Goal: Task Accomplishment & Management: Use online tool/utility

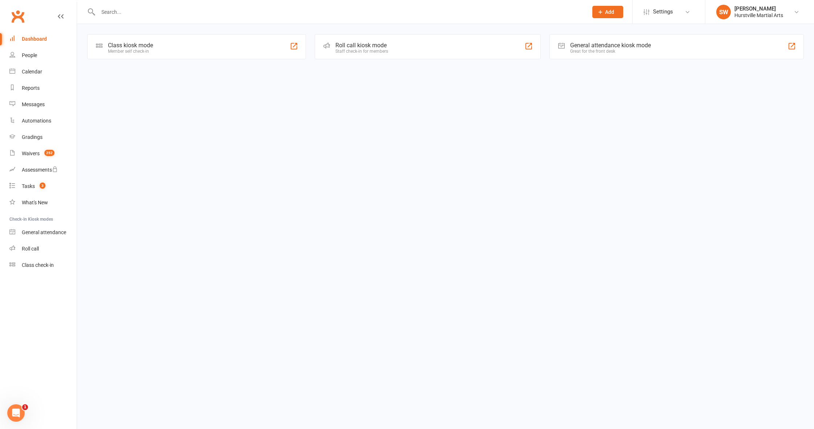
click at [292, 16] on input "text" at bounding box center [339, 12] width 487 height 10
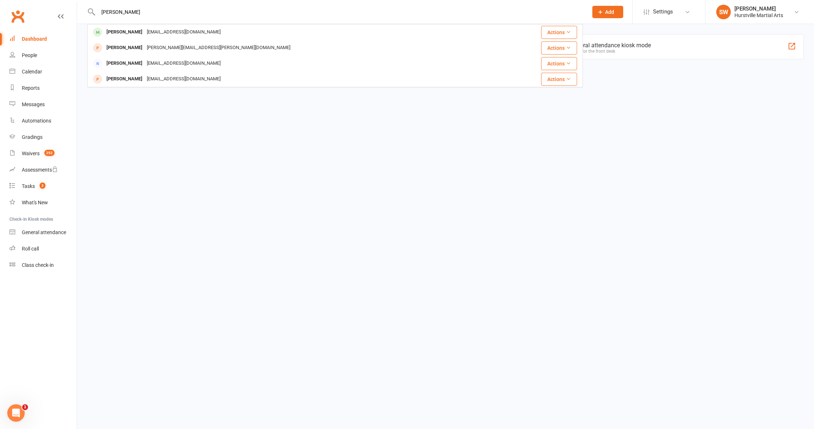
type input "[PERSON_NAME]"
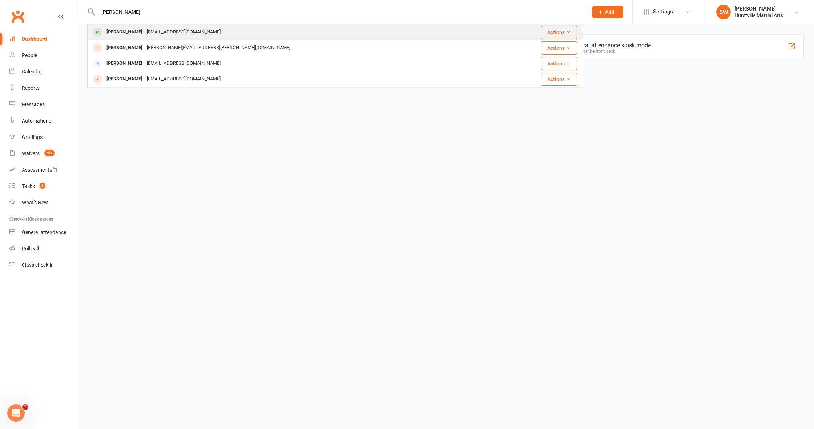
click at [318, 29] on div "[PERSON_NAME] [EMAIL_ADDRESS][DOMAIN_NAME]" at bounding box center [293, 32] width 411 height 15
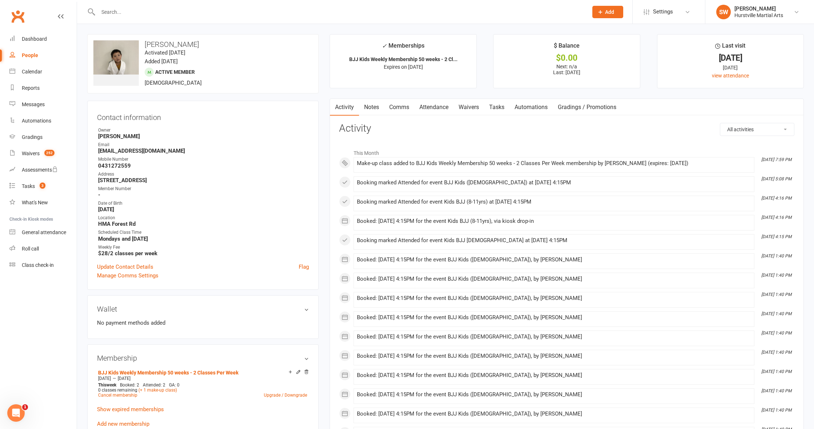
click at [203, 14] on input "text" at bounding box center [339, 12] width 487 height 10
type input "n"
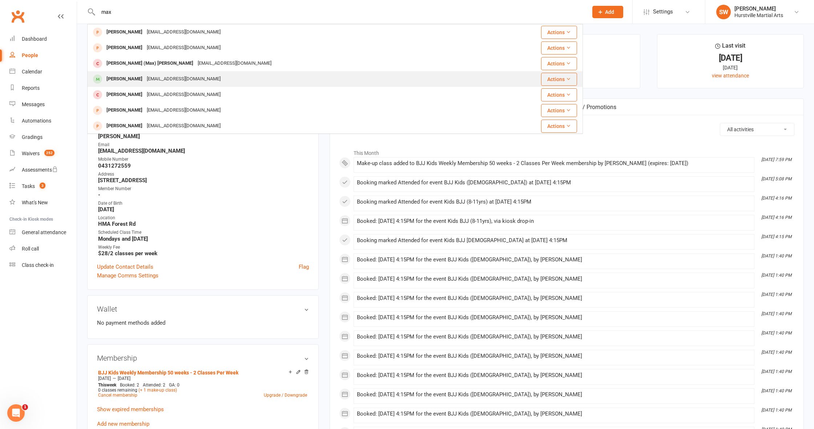
type input "max"
click at [205, 77] on div "[PERSON_NAME] [EMAIL_ADDRESS][DOMAIN_NAME]" at bounding box center [290, 79] width 405 height 15
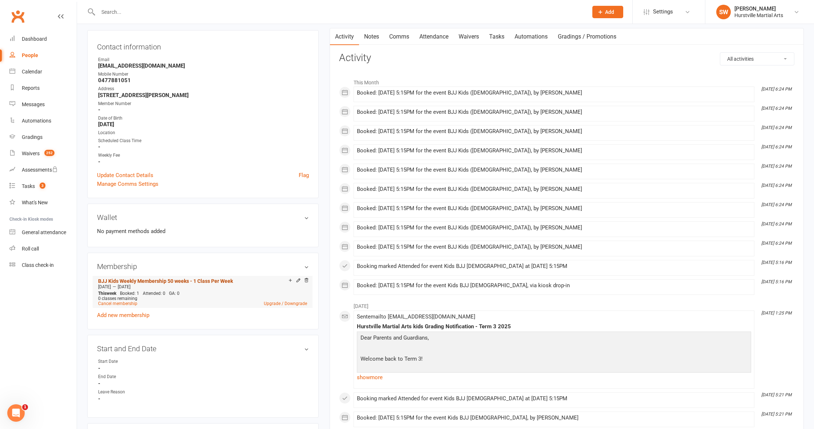
scroll to position [71, 0]
click at [135, 311] on link "Add new membership" at bounding box center [123, 314] width 52 height 7
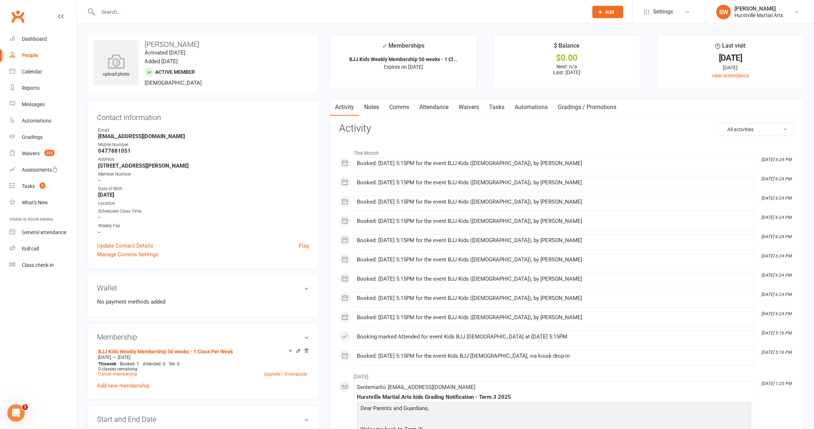
click at [374, 109] on link "Notes" at bounding box center [371, 107] width 25 height 17
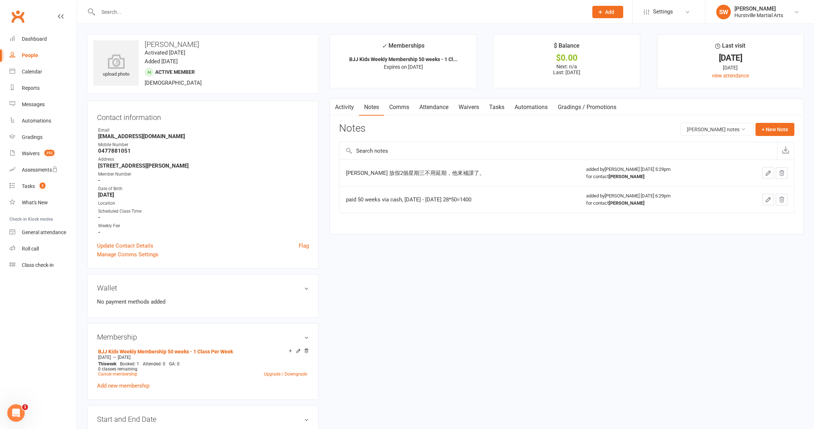
click at [423, 108] on link "Attendance" at bounding box center [433, 107] width 39 height 17
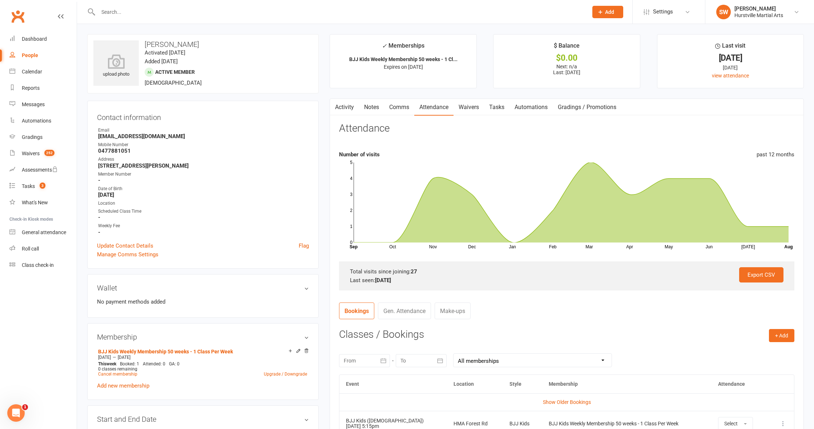
click at [455, 303] on link "Make-ups" at bounding box center [453, 310] width 36 height 17
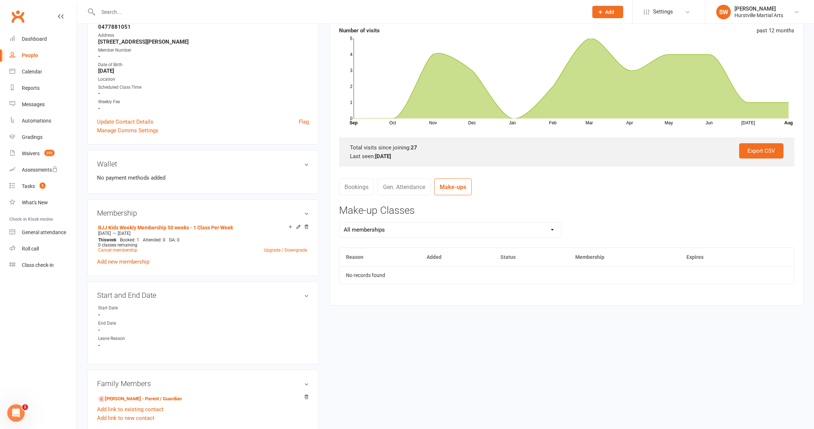
scroll to position [124, 0]
select select "0"
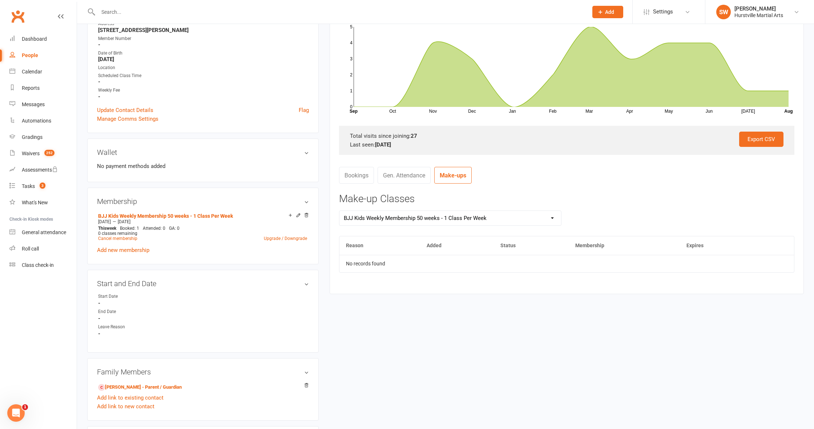
scroll to position [136, 0]
click at [476, 256] on td "No records found" at bounding box center [566, 262] width 455 height 17
click at [442, 261] on td "No records found" at bounding box center [566, 262] width 455 height 17
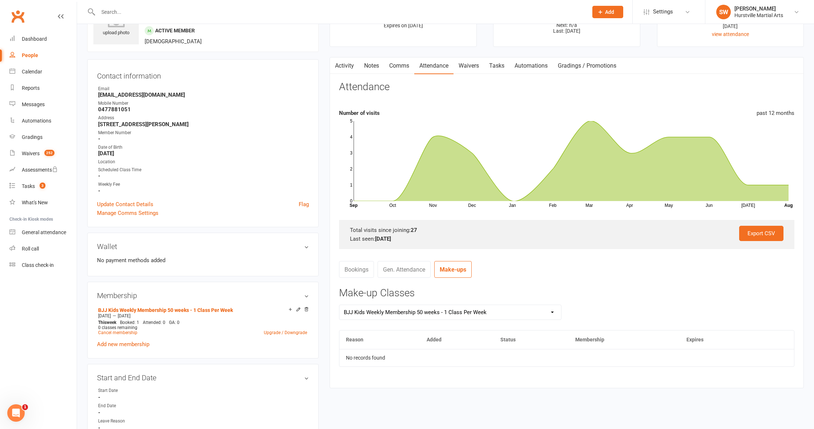
scroll to position [41, 0]
click at [355, 274] on link "Bookings" at bounding box center [356, 269] width 35 height 17
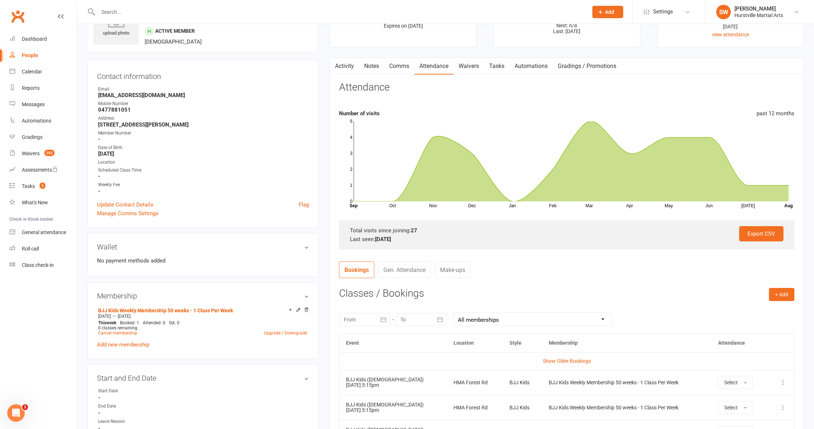
click at [393, 271] on link "Gen. Attendance" at bounding box center [404, 269] width 53 height 17
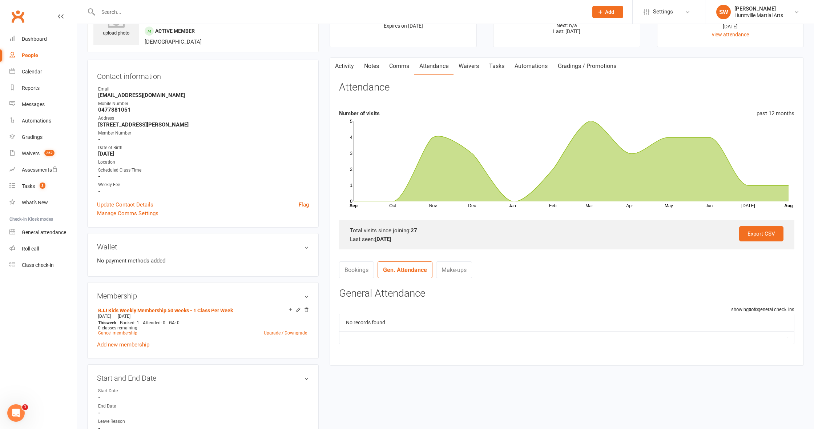
click at [439, 270] on link "Make-ups" at bounding box center [454, 269] width 36 height 17
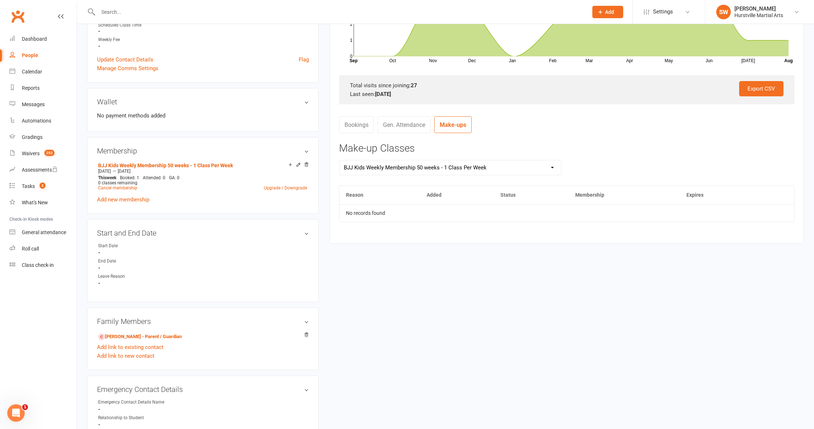
scroll to position [187, 0]
click at [449, 211] on td "No records found" at bounding box center [566, 211] width 455 height 17
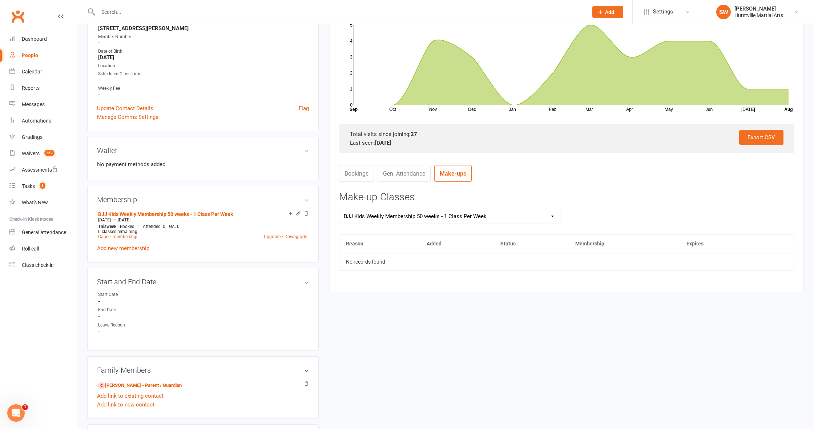
scroll to position [137, 0]
click at [607, 9] on span "Add" at bounding box center [609, 12] width 9 height 6
click at [652, 169] on nav "Bookings Gen. Attendance Make-ups" at bounding box center [566, 176] width 455 height 22
click at [525, 17] on input "text" at bounding box center [339, 12] width 487 height 10
click at [690, 290] on div "Activity Notes Comms Attendance Waivers Tasks Automations Gradings / Promotions…" at bounding box center [567, 126] width 474 height 331
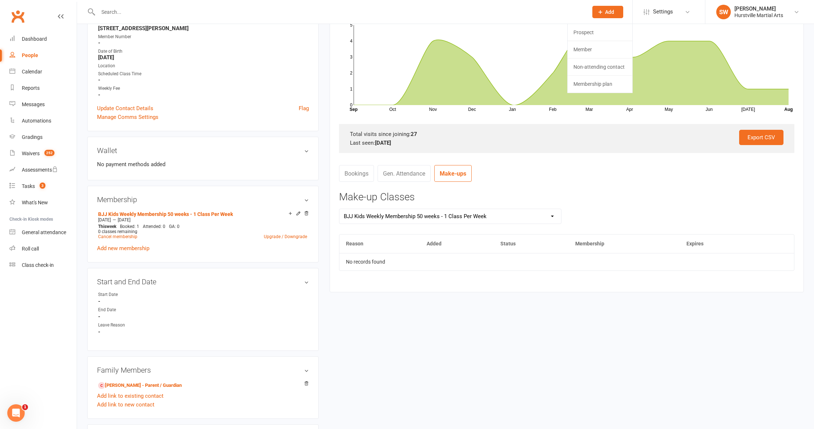
drag, startPoint x: 608, startPoint y: 160, endPoint x: 605, endPoint y: 148, distance: 12.4
click at [608, 160] on contact-attendance "Attendance Number of visits past 12 months Oct Nov Dec Jan Feb Mar Apr May Jun …" at bounding box center [566, 132] width 455 height 295
click at [428, 257] on td "No records found" at bounding box center [566, 261] width 455 height 17
click at [394, 176] on link "Gen. Attendance" at bounding box center [404, 173] width 53 height 17
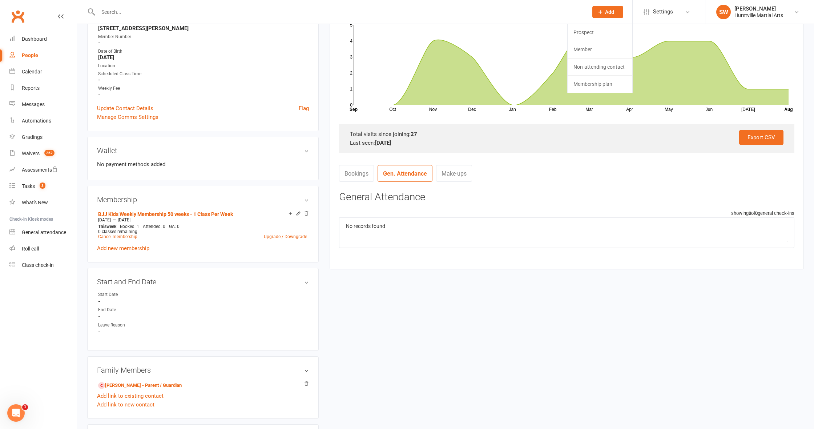
click at [439, 169] on link "Make-ups" at bounding box center [454, 173] width 36 height 17
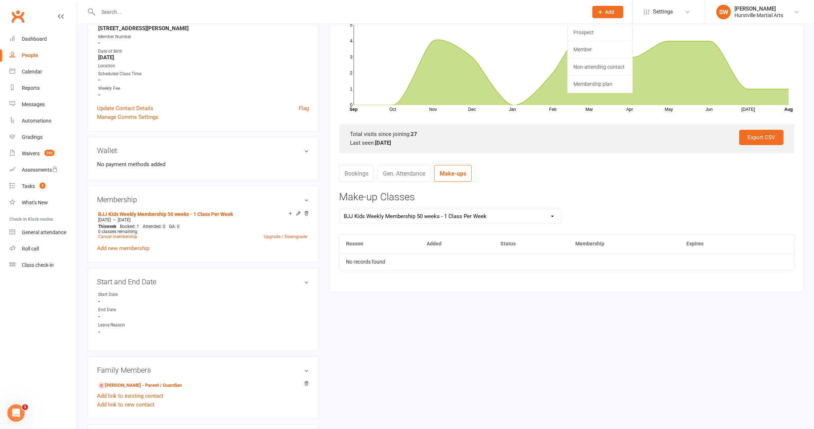
click at [483, 265] on td "No records found" at bounding box center [566, 261] width 455 height 17
click at [521, 299] on div "upload photo [PERSON_NAME] Activated [DATE] Added [DATE] Active member [DEMOGRA…" at bounding box center [445, 377] width 727 height 961
click at [356, 175] on link "Bookings" at bounding box center [356, 173] width 35 height 17
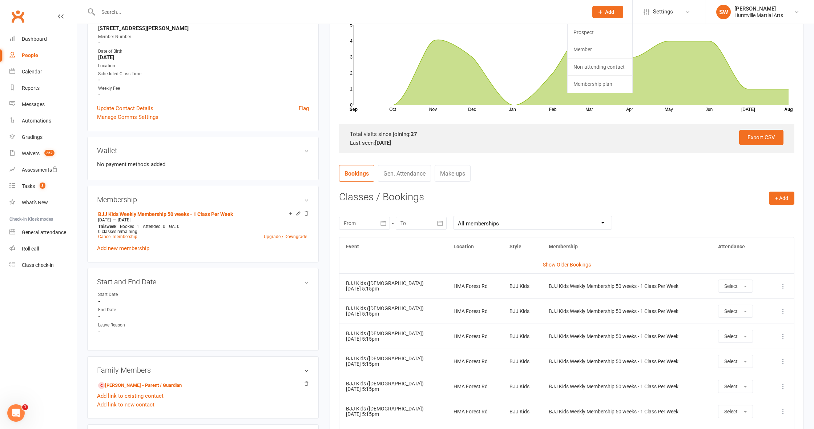
click at [450, 172] on link "Make-ups" at bounding box center [453, 173] width 36 height 17
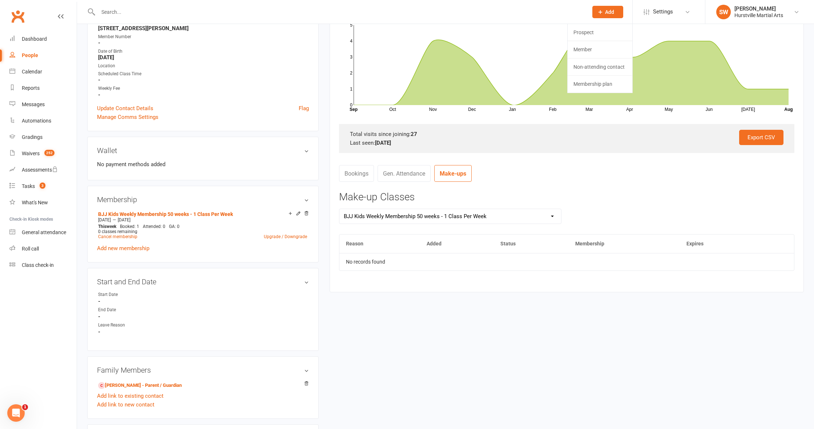
click at [488, 4] on div at bounding box center [335, 12] width 496 height 24
click at [602, 9] on icon at bounding box center [600, 12] width 7 height 7
click at [375, 266] on td "No records found" at bounding box center [566, 261] width 455 height 17
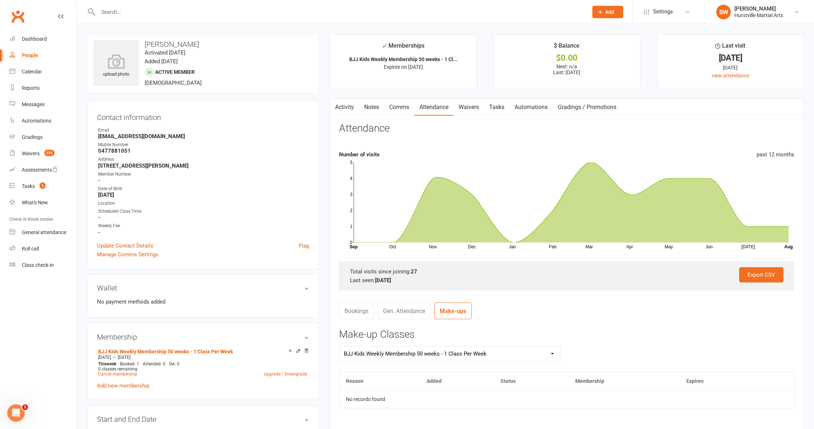
scroll to position [0, 0]
click at [291, 17] on input "text" at bounding box center [339, 12] width 487 height 10
click at [371, 109] on link "Notes" at bounding box center [371, 107] width 25 height 17
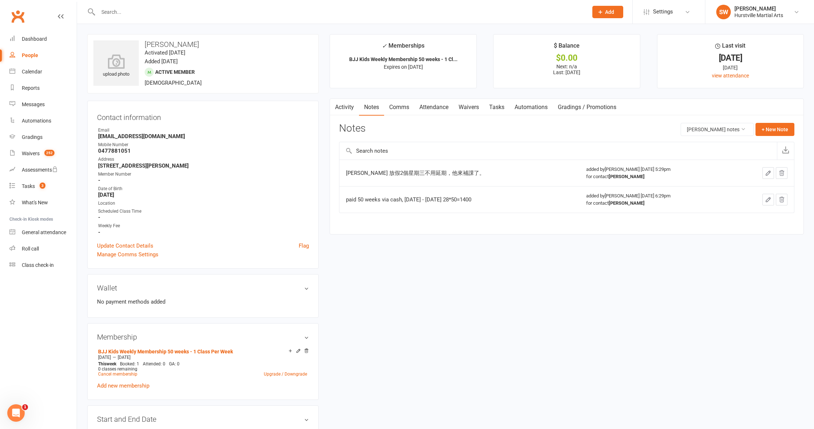
click at [348, 108] on link "Activity" at bounding box center [344, 107] width 29 height 17
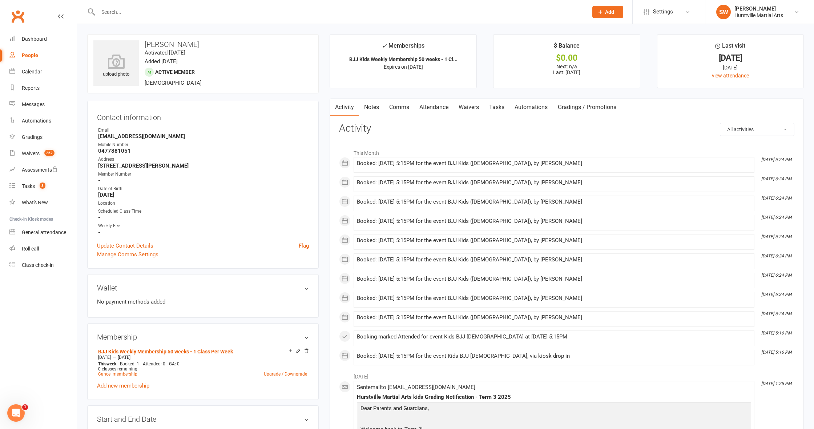
click at [364, 108] on link "Notes" at bounding box center [371, 107] width 25 height 17
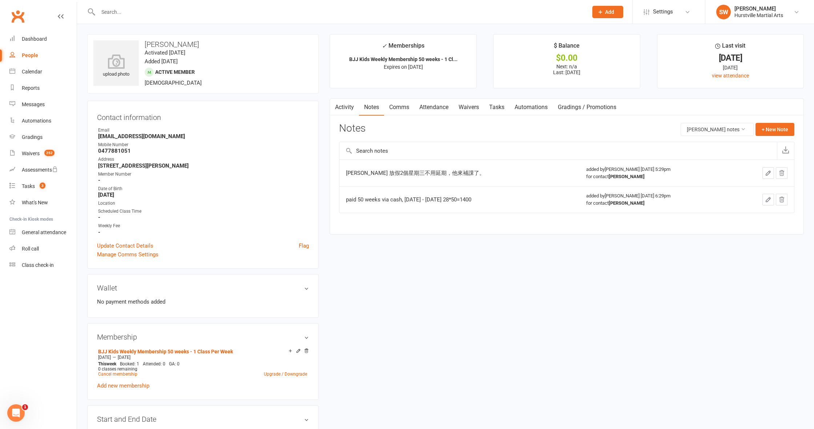
click at [349, 108] on link "Activity" at bounding box center [344, 107] width 29 height 17
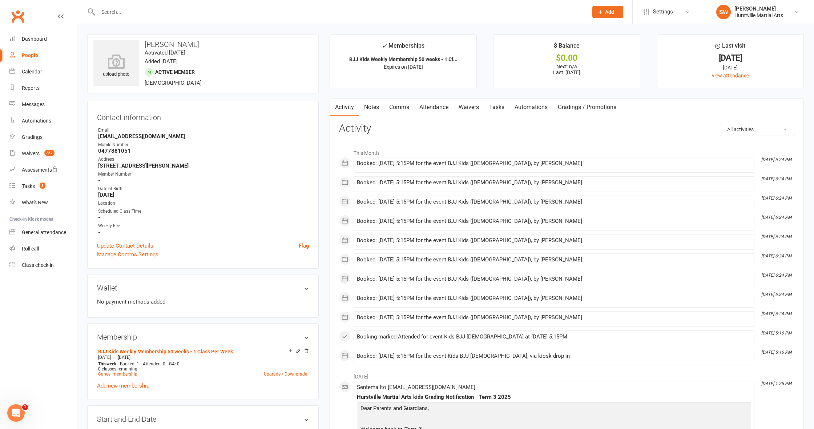
click at [374, 108] on link "Notes" at bounding box center [371, 107] width 25 height 17
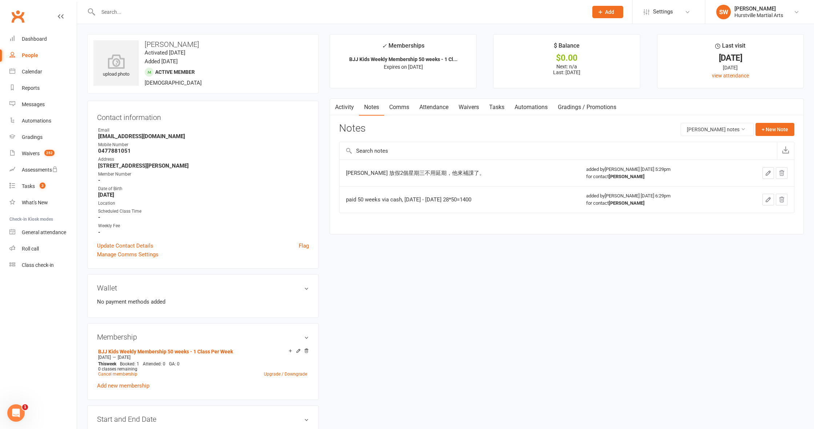
click at [348, 110] on link "Activity" at bounding box center [344, 107] width 29 height 17
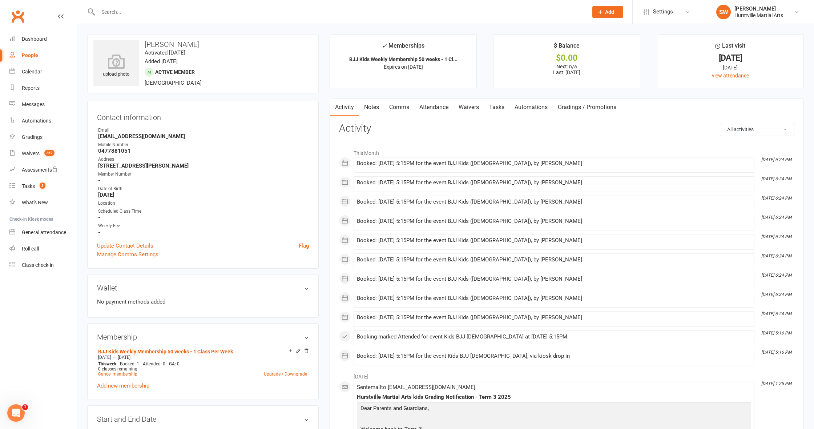
click at [438, 109] on link "Attendance" at bounding box center [433, 107] width 39 height 17
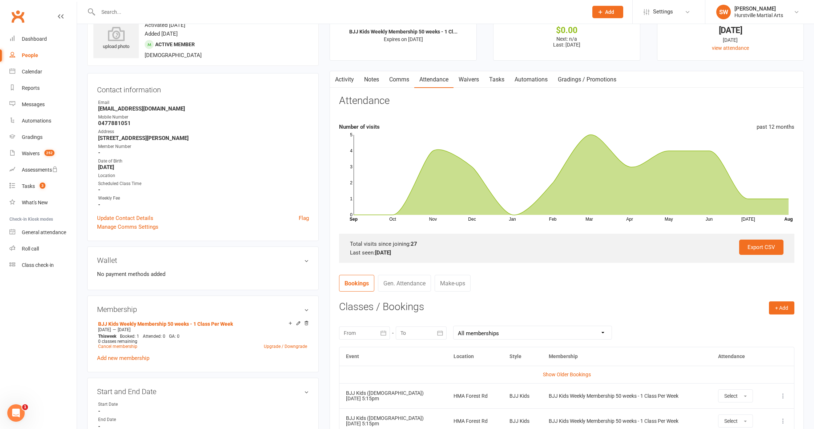
scroll to position [30, 0]
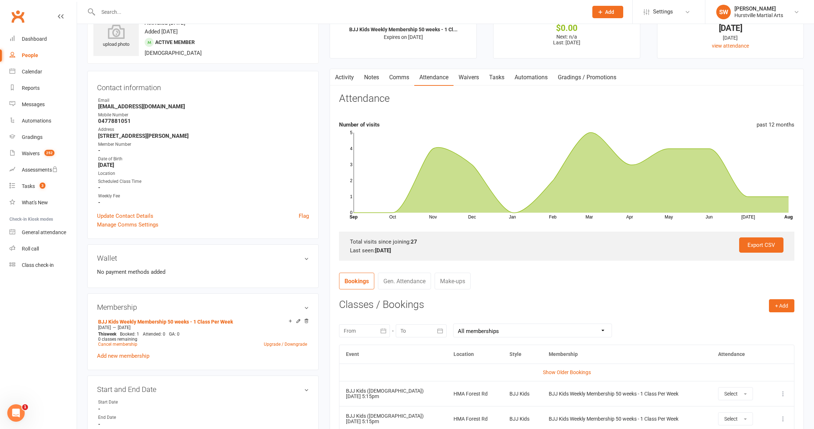
click at [445, 283] on link "Make-ups" at bounding box center [453, 281] width 36 height 17
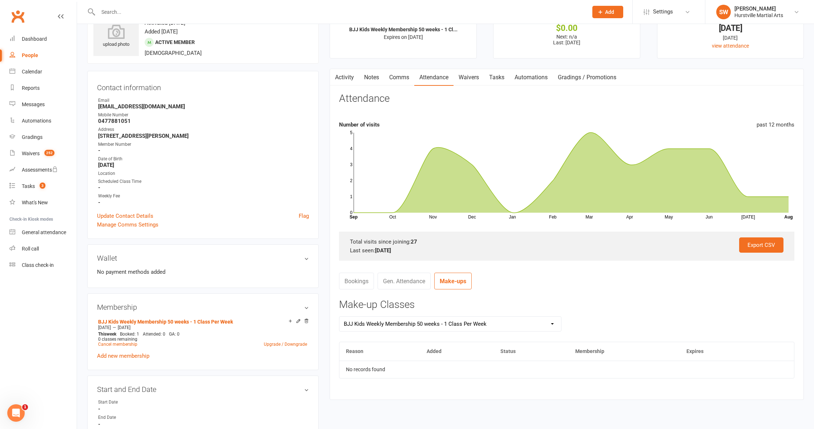
click at [348, 280] on link "Bookings" at bounding box center [356, 281] width 35 height 17
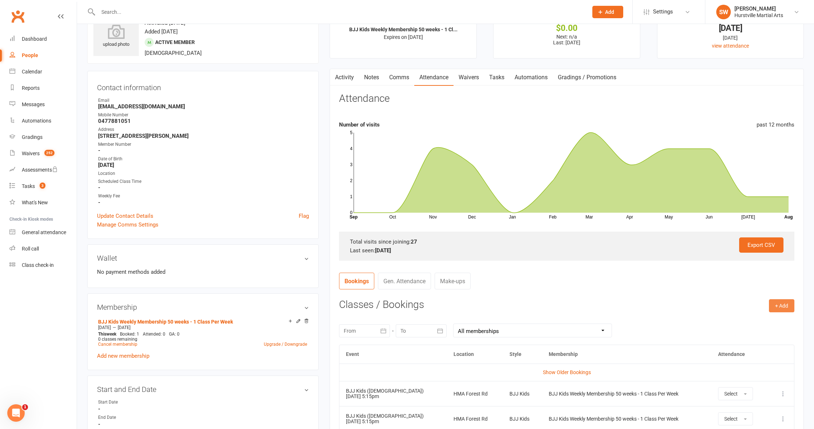
click at [786, 302] on button "+ Add" at bounding box center [781, 305] width 25 height 13
click at [776, 315] on link "Book Event" at bounding box center [758, 322] width 72 height 15
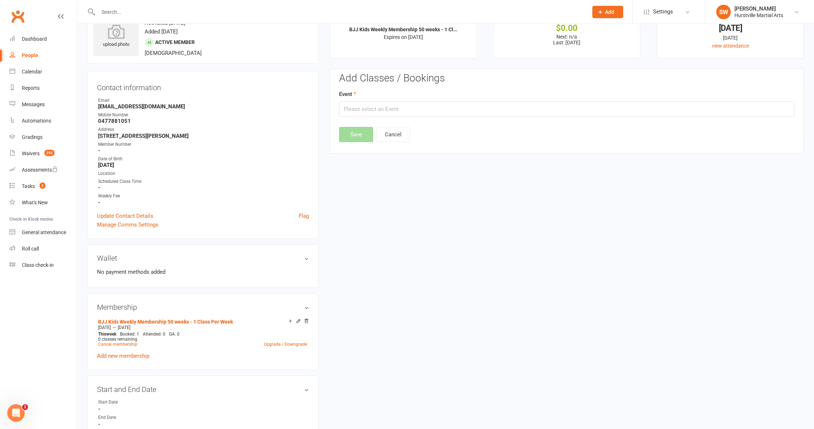
scroll to position [62, 0]
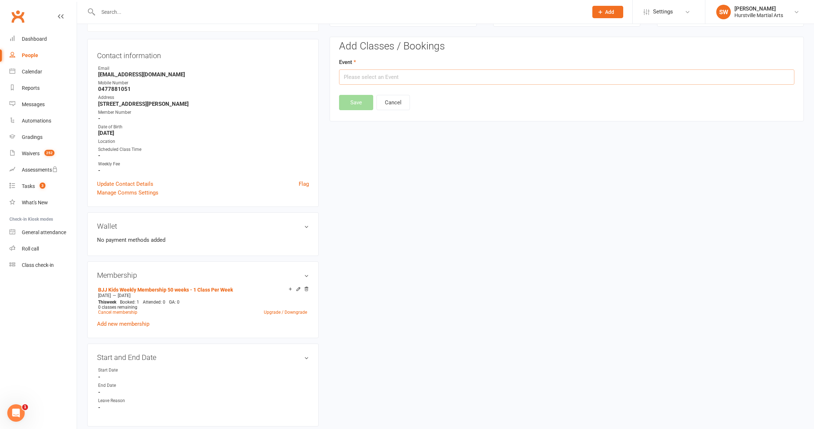
click at [409, 79] on input "text" at bounding box center [566, 76] width 455 height 15
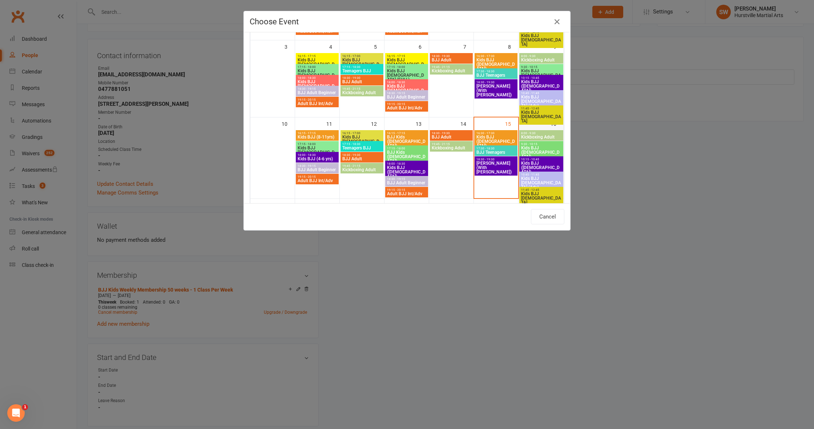
scroll to position [117, 0]
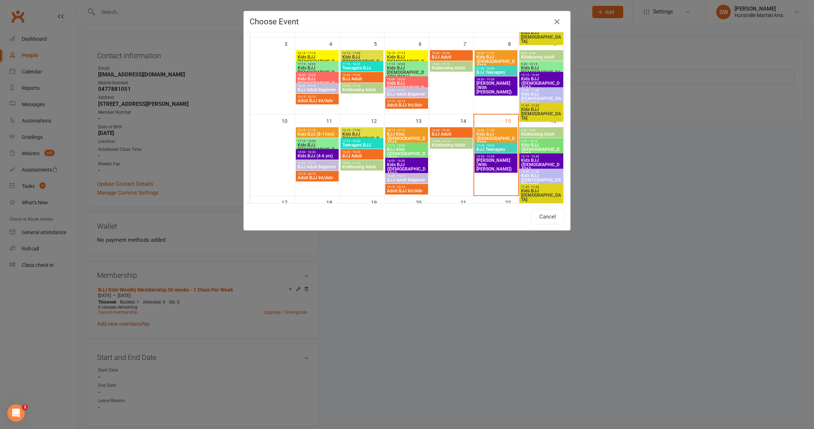
click at [546, 148] on span "Kids BJJ ([DEMOGRAPHIC_DATA])" at bounding box center [541, 149] width 41 height 13
type input "Kids BJJ ([DEMOGRAPHIC_DATA]) - [DATE] 9:30:00 AM"
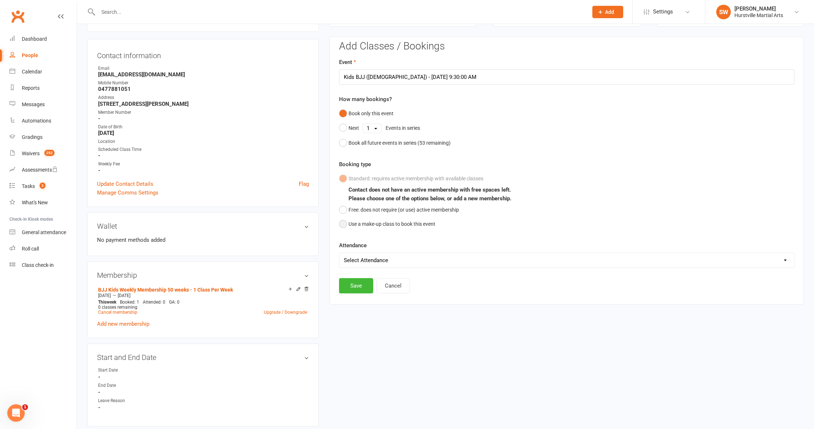
click at [344, 223] on button "Use a make-up class to book this event" at bounding box center [387, 224] width 96 height 14
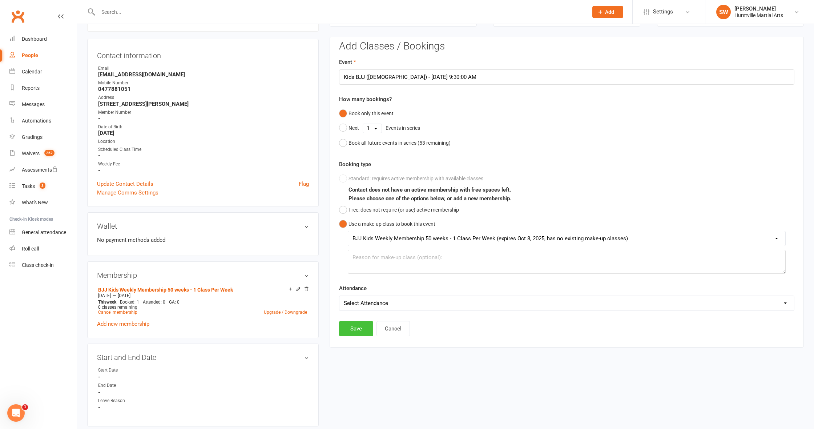
click at [353, 330] on button "Save" at bounding box center [356, 328] width 34 height 15
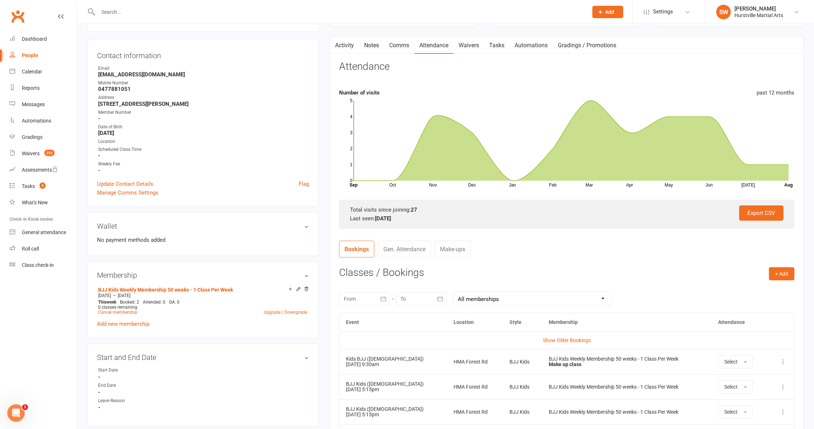
click at [444, 247] on link "Make-ups" at bounding box center [453, 249] width 36 height 17
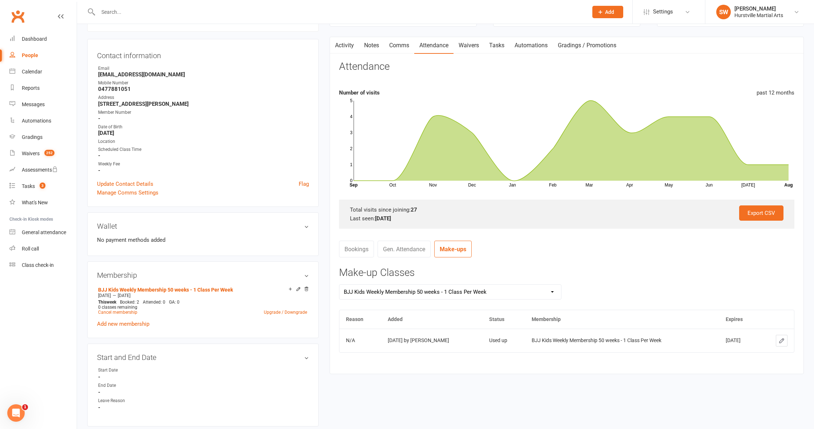
click at [785, 335] on button at bounding box center [782, 341] width 12 height 12
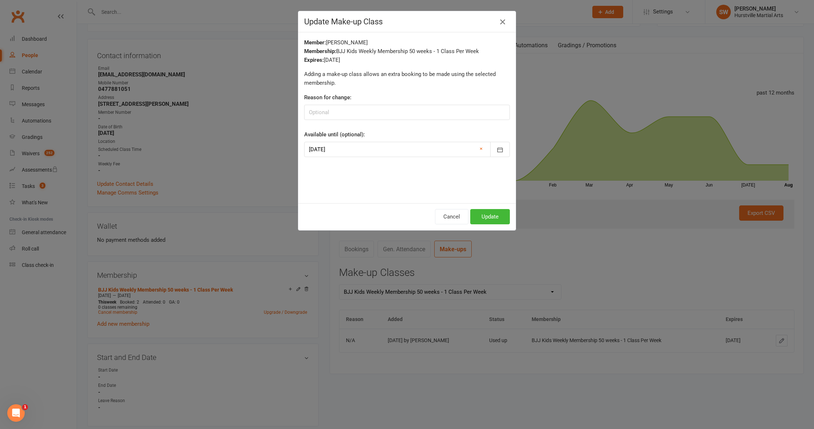
click at [504, 23] on icon "button" at bounding box center [502, 21] width 9 height 9
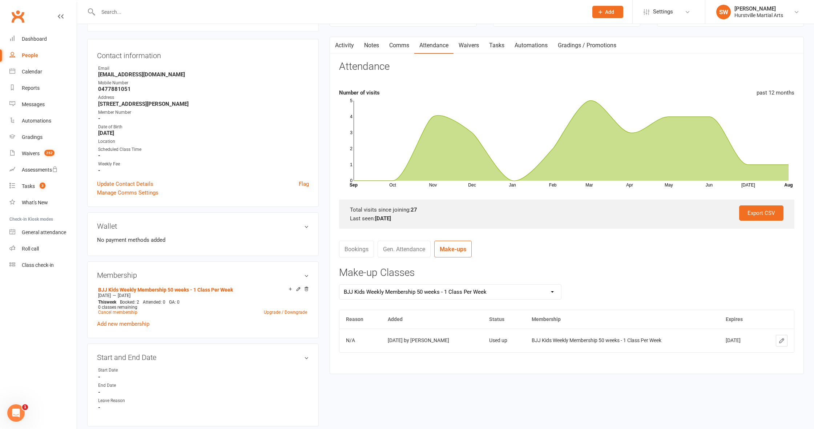
click at [354, 250] on link "Bookings" at bounding box center [356, 249] width 35 height 17
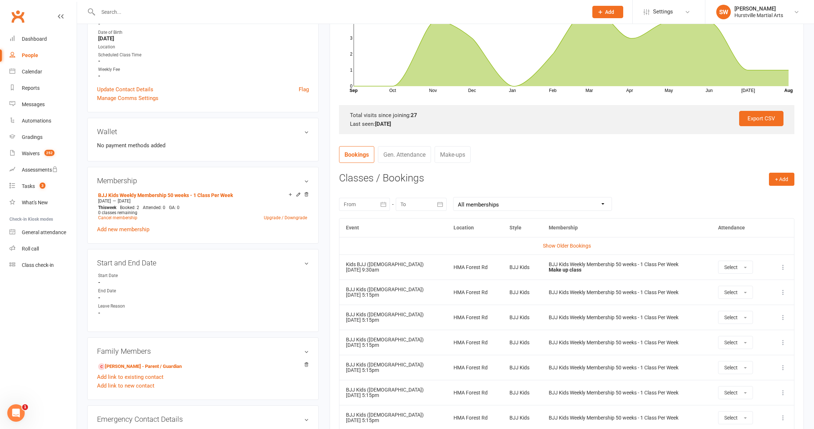
scroll to position [158, 0]
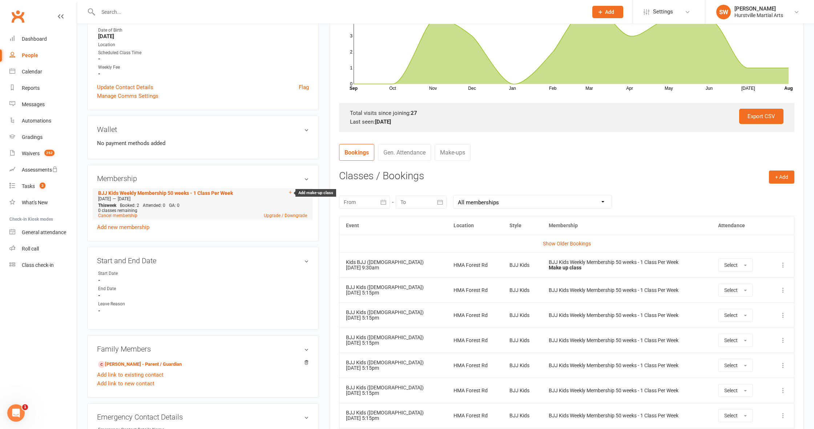
click at [289, 190] on icon at bounding box center [290, 192] width 5 height 5
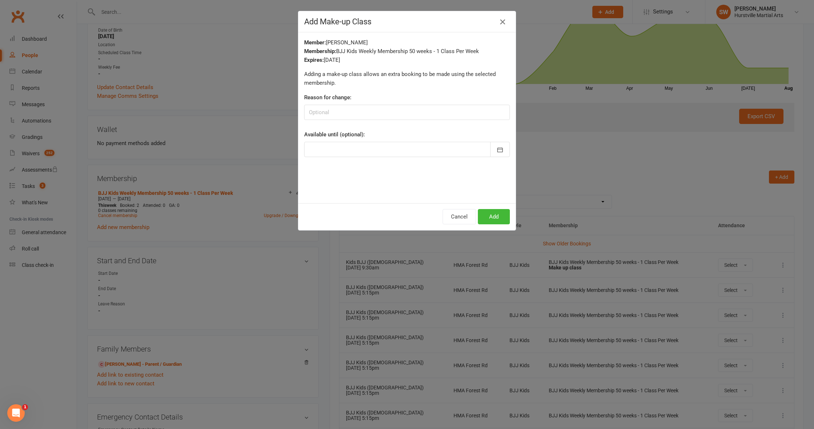
click at [501, 22] on icon "button" at bounding box center [502, 21] width 9 height 9
